Goal: Task Accomplishment & Management: Manage account settings

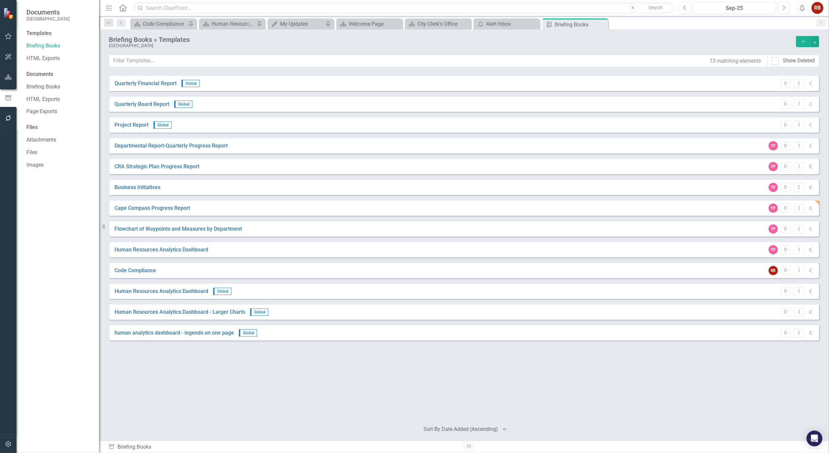
click at [80, 11] on div "Documents [GEOGRAPHIC_DATA]" at bounding box center [57, 15] width 82 height 30
click at [4, 75] on button "button" at bounding box center [8, 78] width 15 height 14
click at [30, 67] on div "Dropdown" at bounding box center [28, 70] width 5 height 6
click at [34, 92] on icon "Dropdown" at bounding box center [32, 94] width 5 height 4
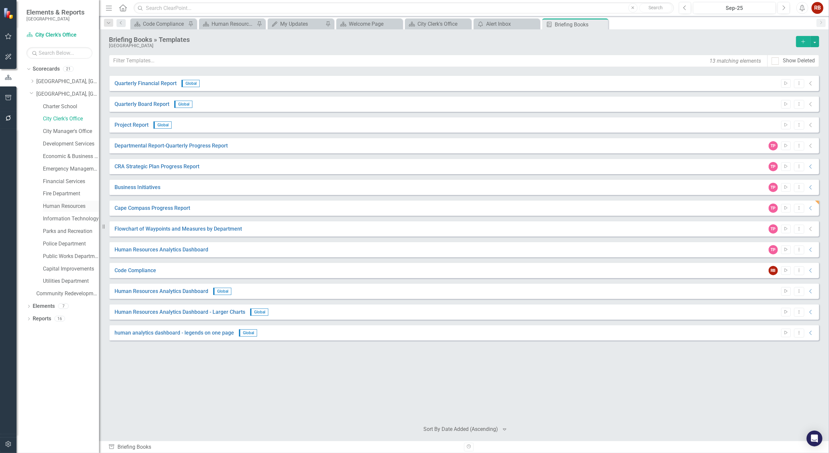
click at [69, 206] on link "Human Resources" at bounding box center [71, 207] width 56 height 8
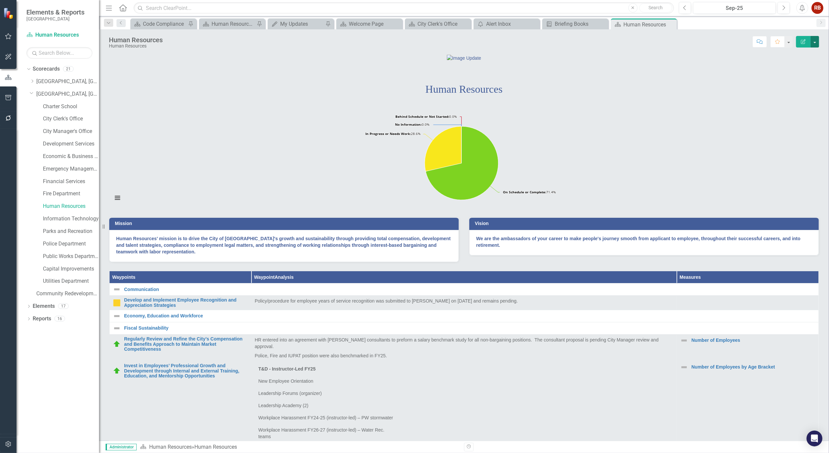
click at [816, 40] on button "button" at bounding box center [814, 42] width 9 height 12
click at [803, 51] on link "Edit Edit Scorecard" at bounding box center [791, 54] width 53 height 12
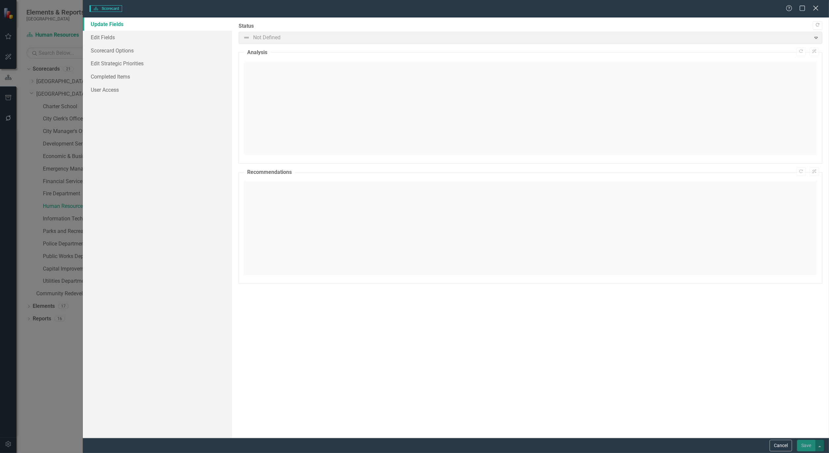
click at [818, 8] on icon "Close" at bounding box center [815, 8] width 8 height 6
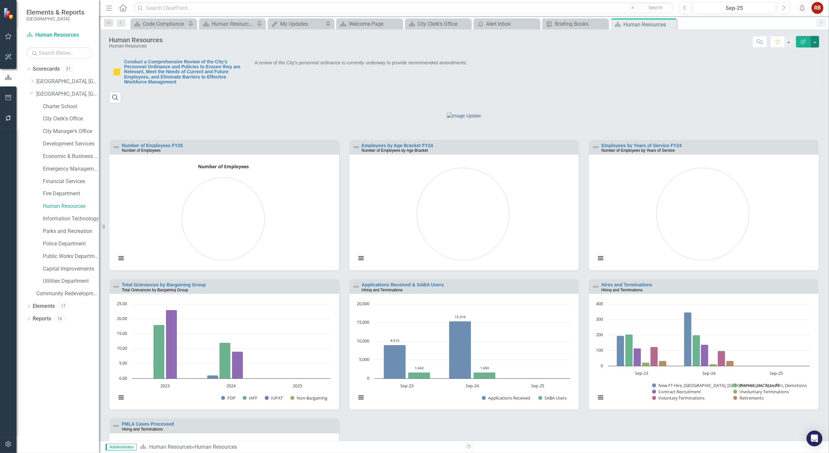
scroll to position [513, 0]
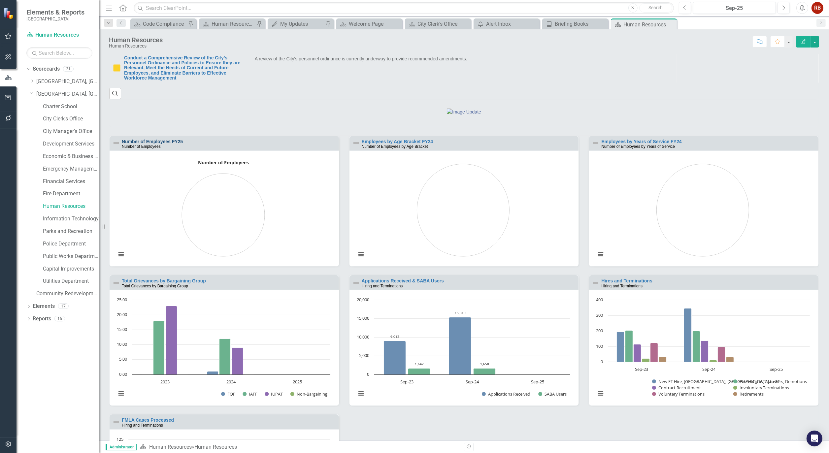
click at [175, 144] on link "Number of Employees FY25" at bounding box center [152, 141] width 61 height 5
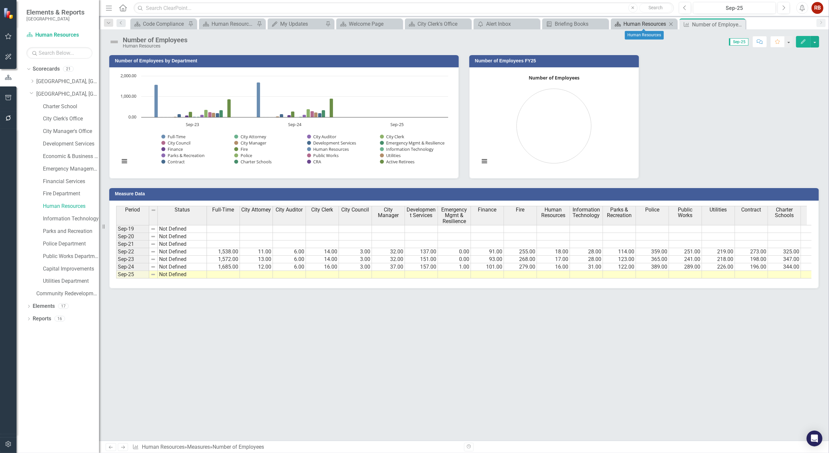
click at [631, 26] on div "Human Resources" at bounding box center [645, 24] width 44 height 8
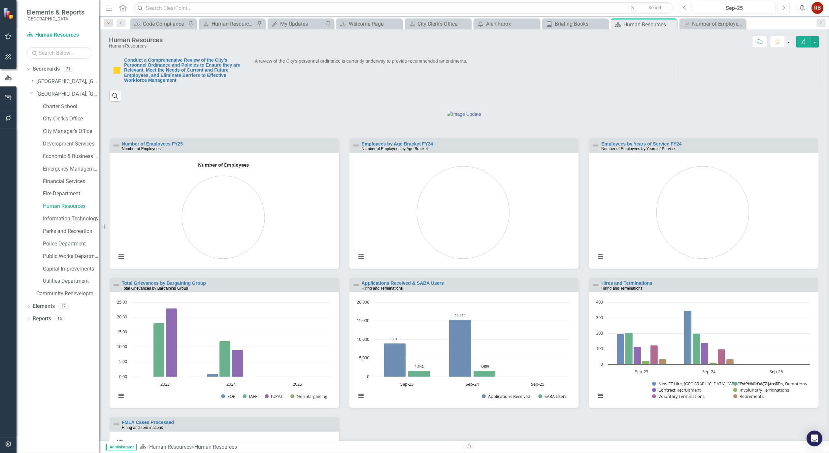
scroll to position [513, 0]
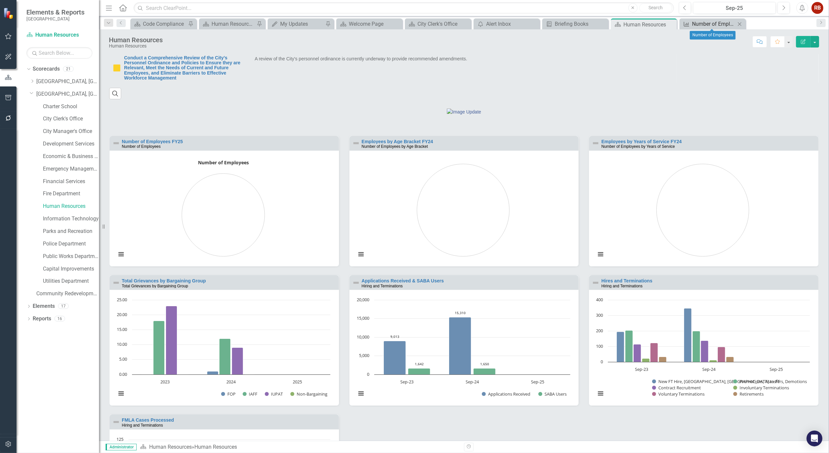
click at [714, 23] on div "Number of Employees" at bounding box center [714, 24] width 44 height 8
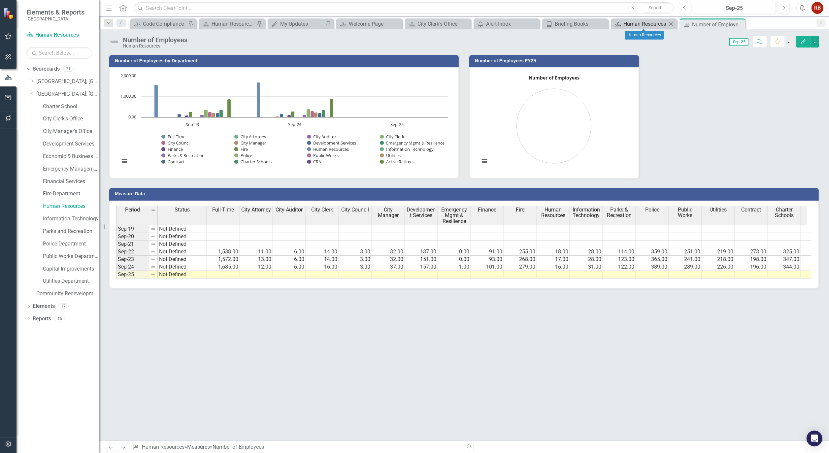
click at [652, 22] on div "Human Resources" at bounding box center [645, 24] width 44 height 8
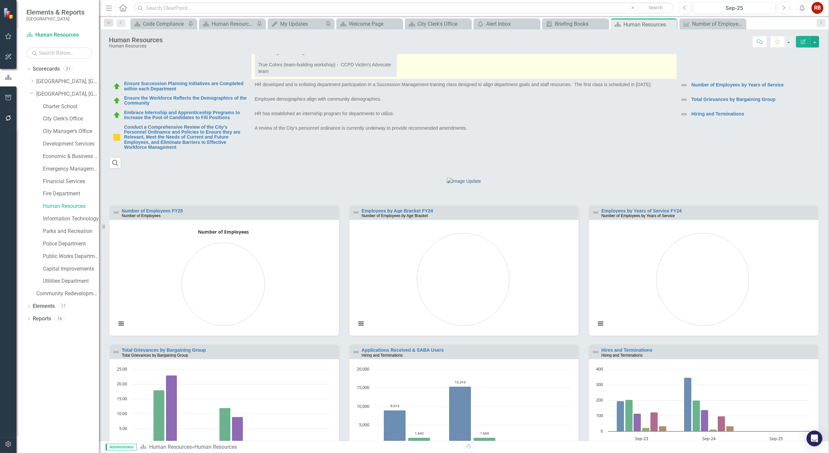
scroll to position [550, 0]
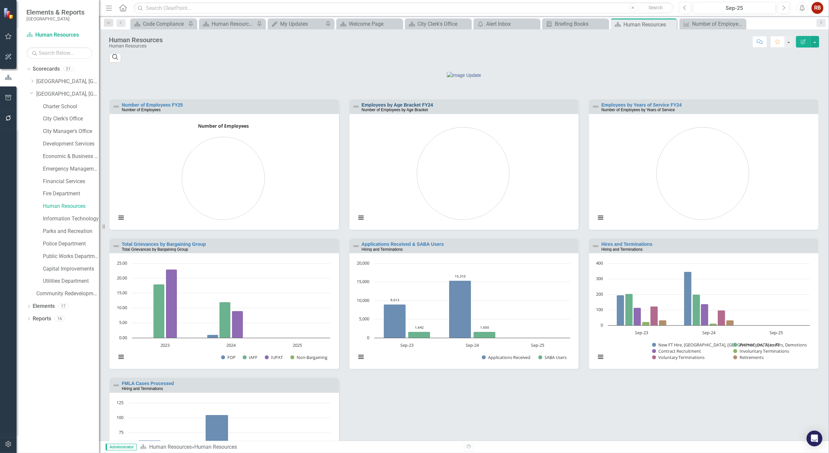
click at [424, 108] on link "Employees by Age Bracket FY24" at bounding box center [398, 104] width 72 height 5
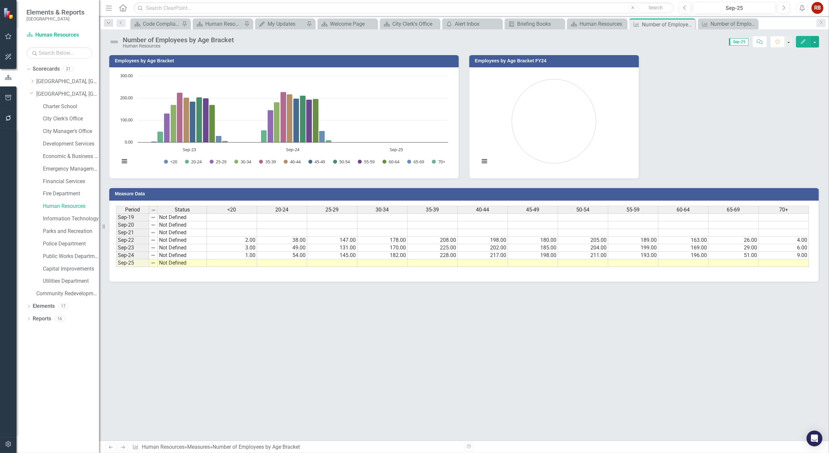
click at [240, 265] on td at bounding box center [232, 263] width 50 height 8
type textarea "1"
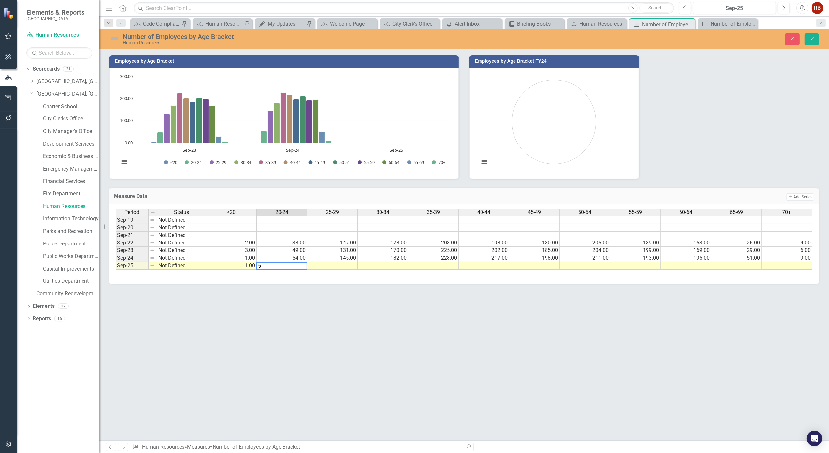
type textarea "56"
type textarea "145"
type textarea "182"
type textarea "228"
type textarea "242"
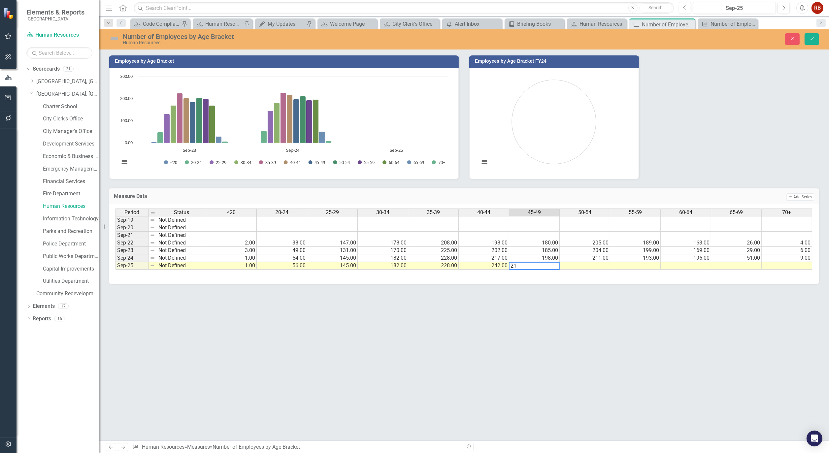
type textarea "212"
type textarea "190"
type textarea "193"
type textarea "185"
type textarea "57"
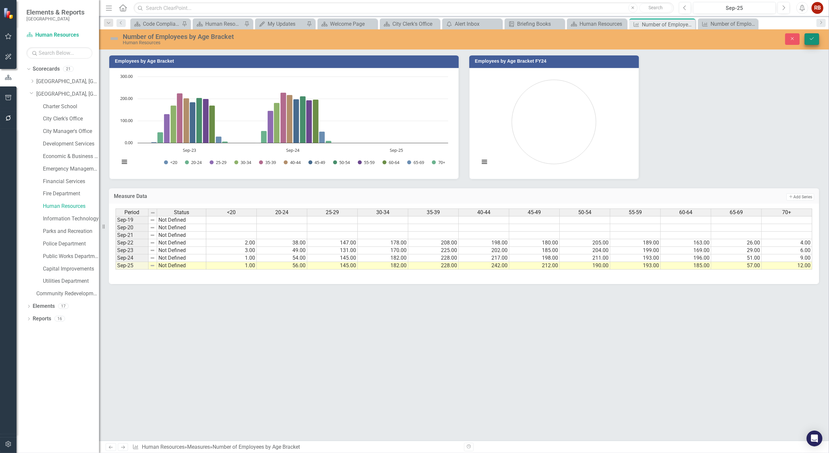
type textarea "12"
click at [809, 39] on icon "Save" at bounding box center [812, 38] width 6 height 5
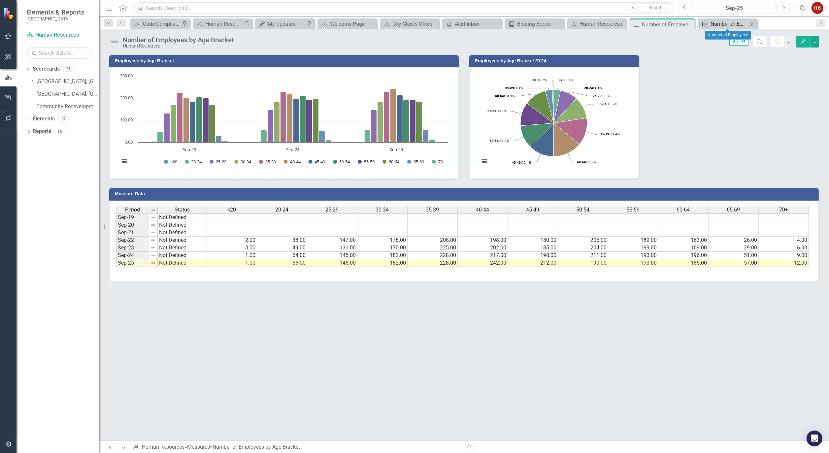
click at [725, 24] on div "Number of Employees" at bounding box center [728, 24] width 37 height 8
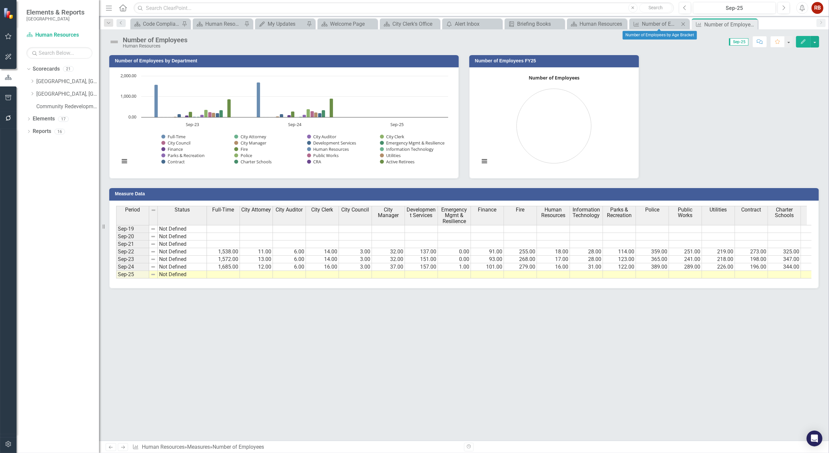
click at [686, 24] on icon "Close" at bounding box center [683, 23] width 7 height 5
click at [648, 24] on div "Human Resources" at bounding box center [645, 24] width 44 height 8
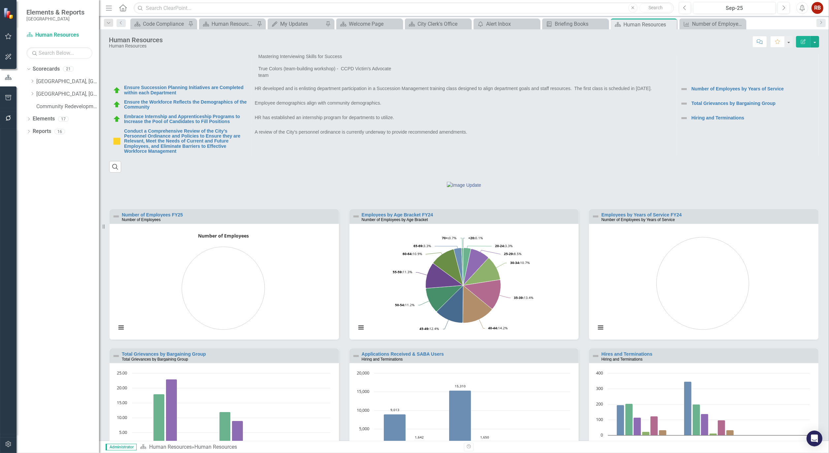
scroll to position [623, 0]
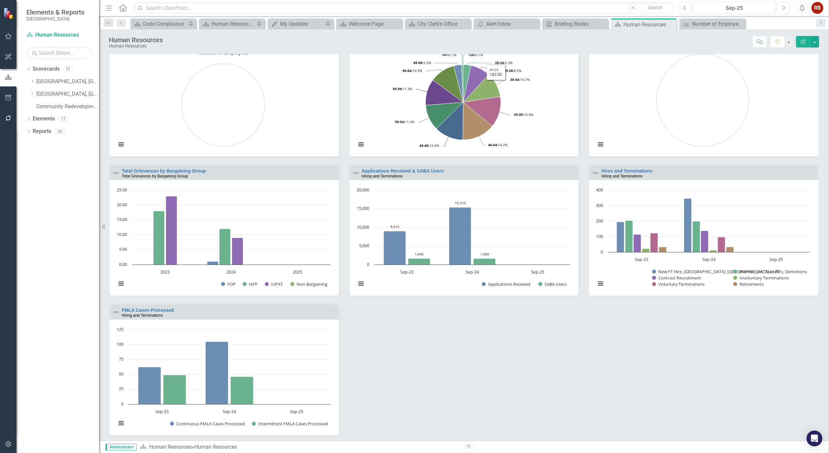
click at [628, 34] on link "Employees by Years of Service FY24" at bounding box center [641, 31] width 80 height 5
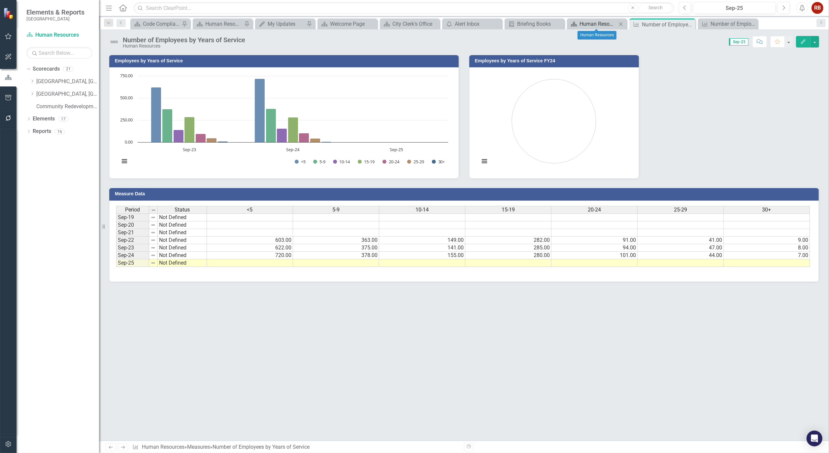
click at [590, 22] on div "Human Resources" at bounding box center [597, 24] width 37 height 8
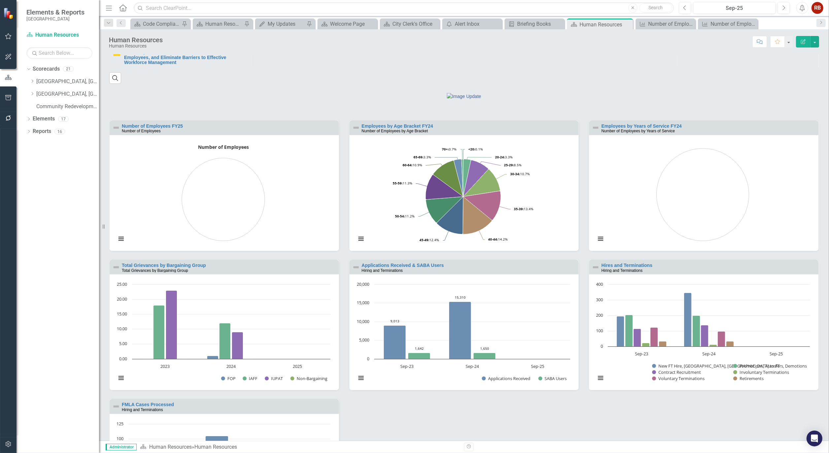
scroll to position [623, 0]
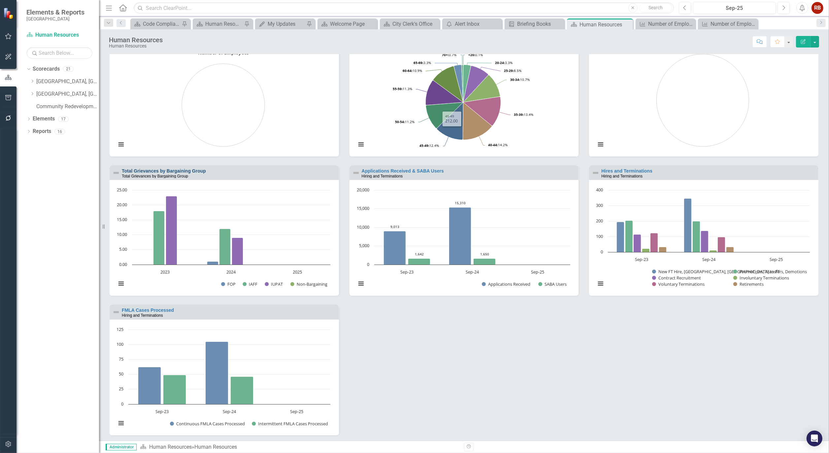
click at [190, 174] on link "Total Grievances by Bargaining Group" at bounding box center [164, 170] width 84 height 5
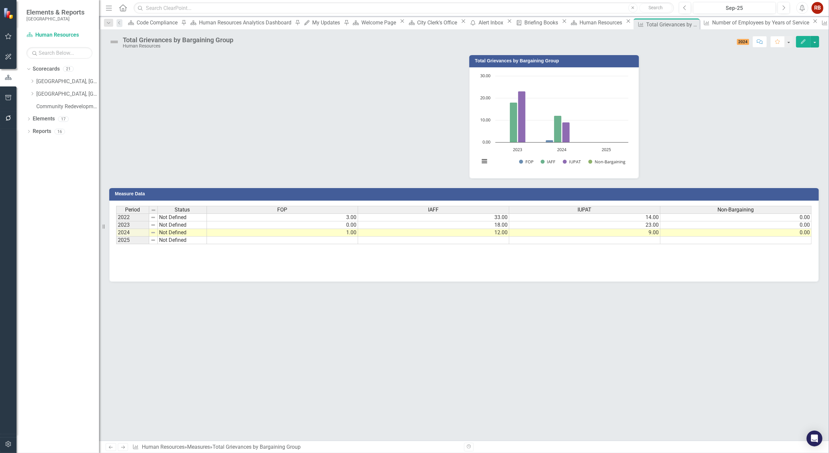
click at [284, 372] on div "Total Grievances by Bargaining Group Chart Bar chart with 4 data series. Total …" at bounding box center [464, 247] width 730 height 387
click at [690, 24] on icon "Close" at bounding box center [693, 24] width 7 height 5
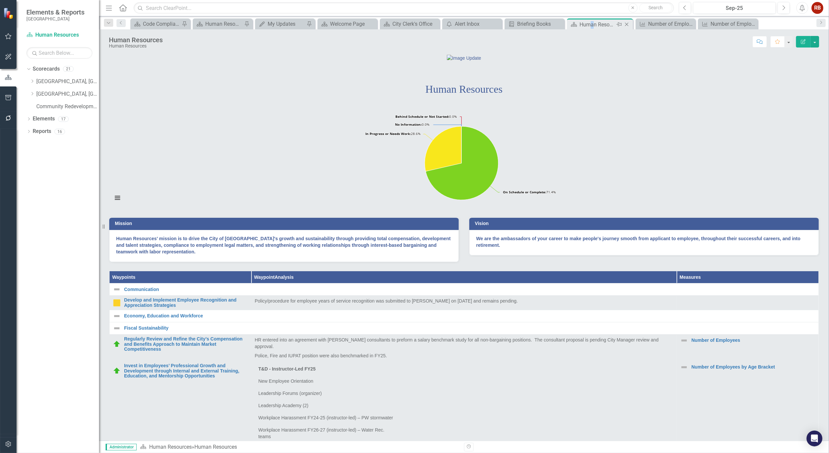
click at [592, 25] on div "Human Resources" at bounding box center [596, 24] width 35 height 8
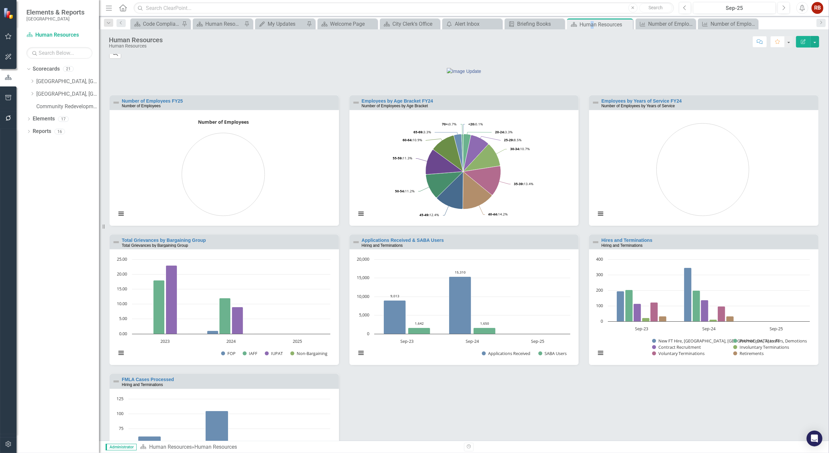
scroll to position [550, 0]
